Goal: Use online tool/utility: Utilize a website feature to perform a specific function

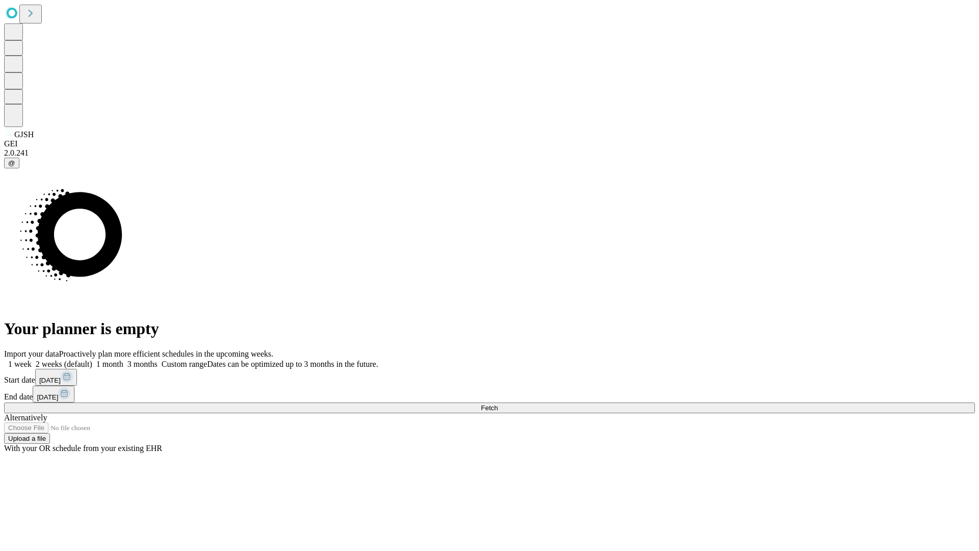
click at [498, 404] on span "Fetch" at bounding box center [489, 408] width 17 height 8
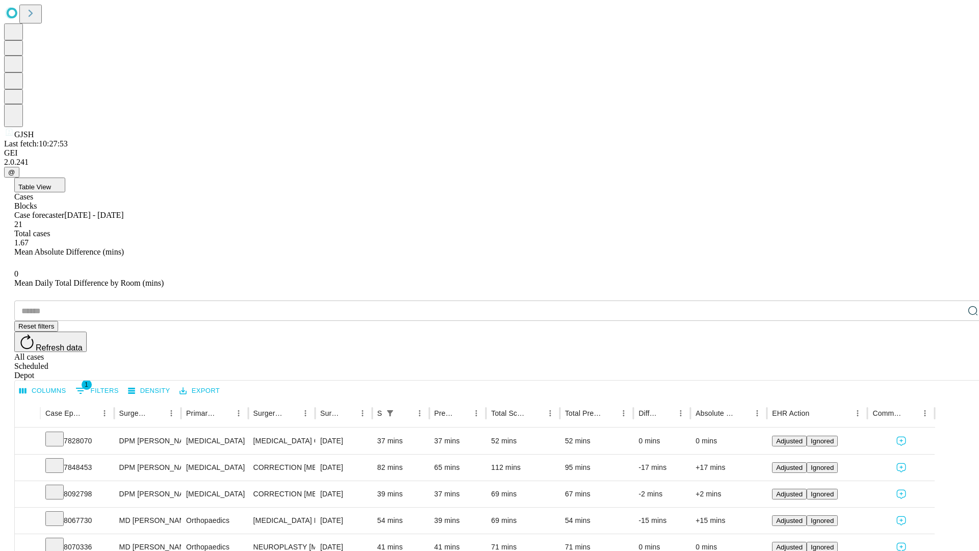
click at [51, 183] on span "Table View" at bounding box center [34, 187] width 33 height 8
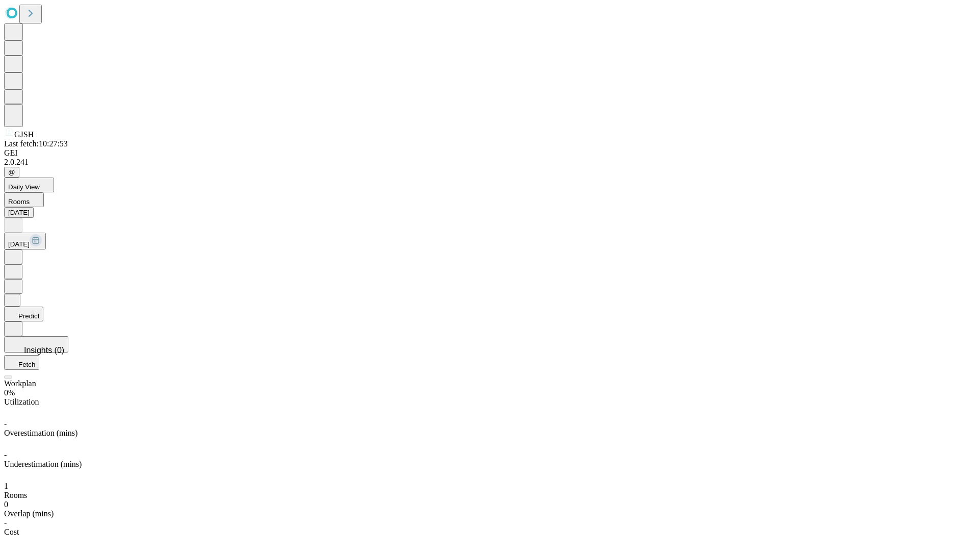
click at [43, 306] on button "Predict" at bounding box center [23, 313] width 39 height 15
